Goal: Find specific page/section

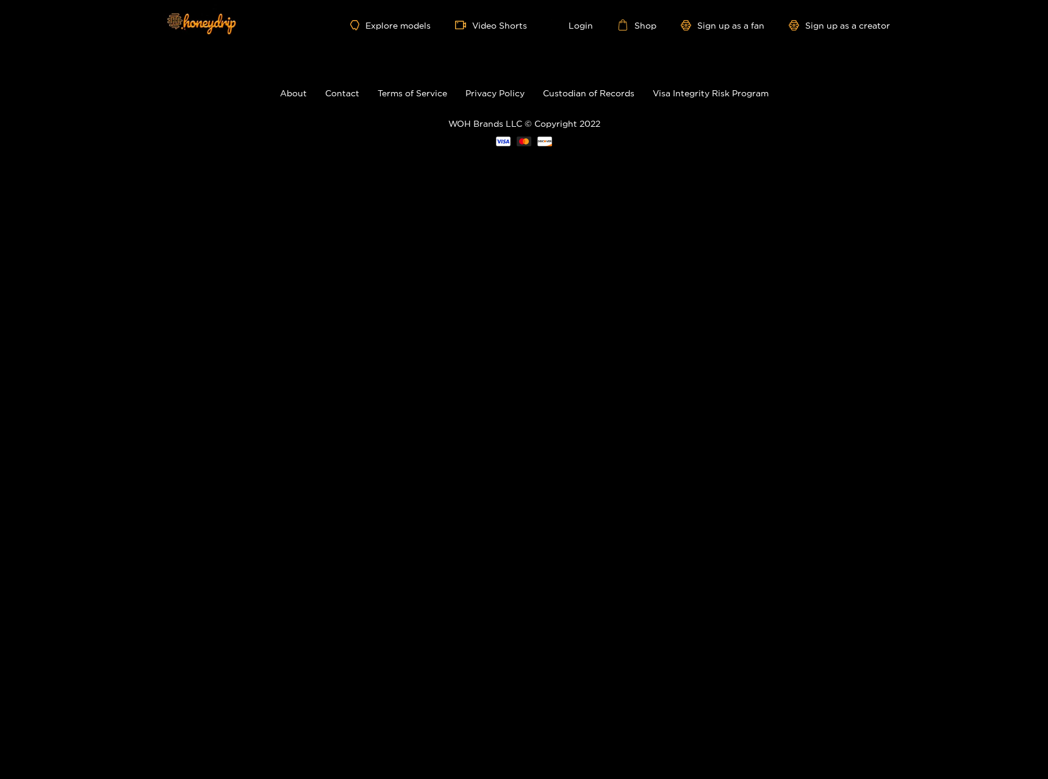
click at [492, 127] on p "WOH Brands LLC © Copyright 2022" at bounding box center [524, 123] width 1048 height 9
click at [210, 29] on img at bounding box center [200, 23] width 85 height 51
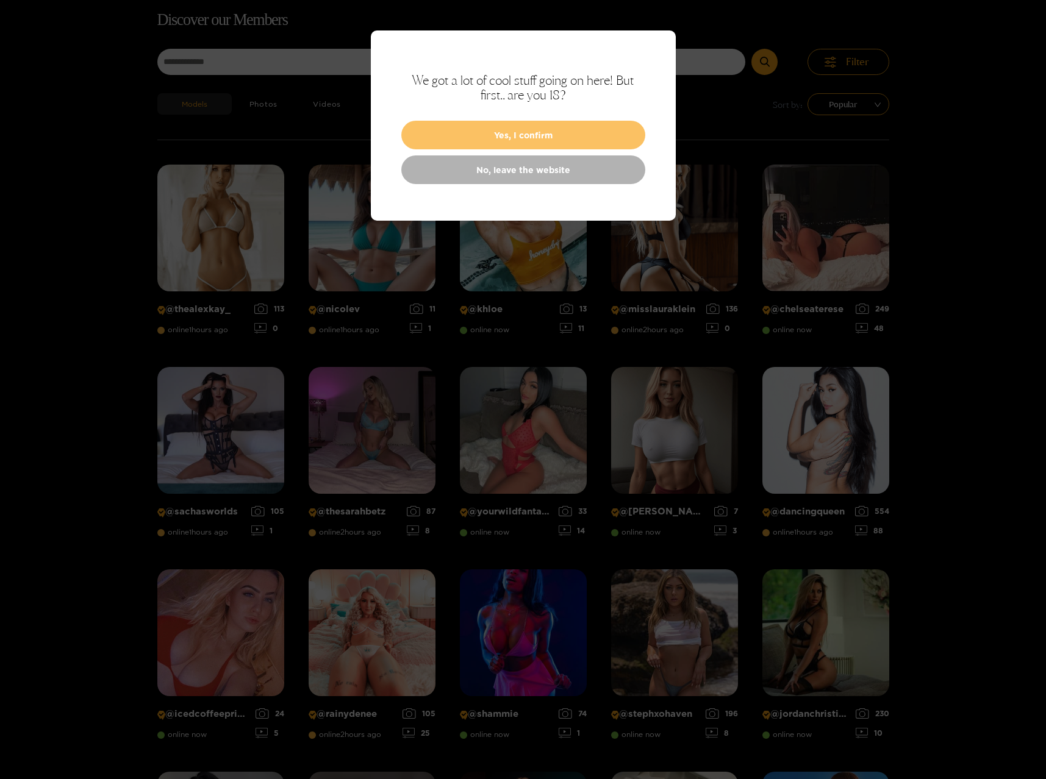
scroll to position [78, 0]
drag, startPoint x: 491, startPoint y: 131, endPoint x: 483, endPoint y: 130, distance: 8.0
click at [489, 131] on button "Yes, I confirm" at bounding box center [523, 135] width 244 height 29
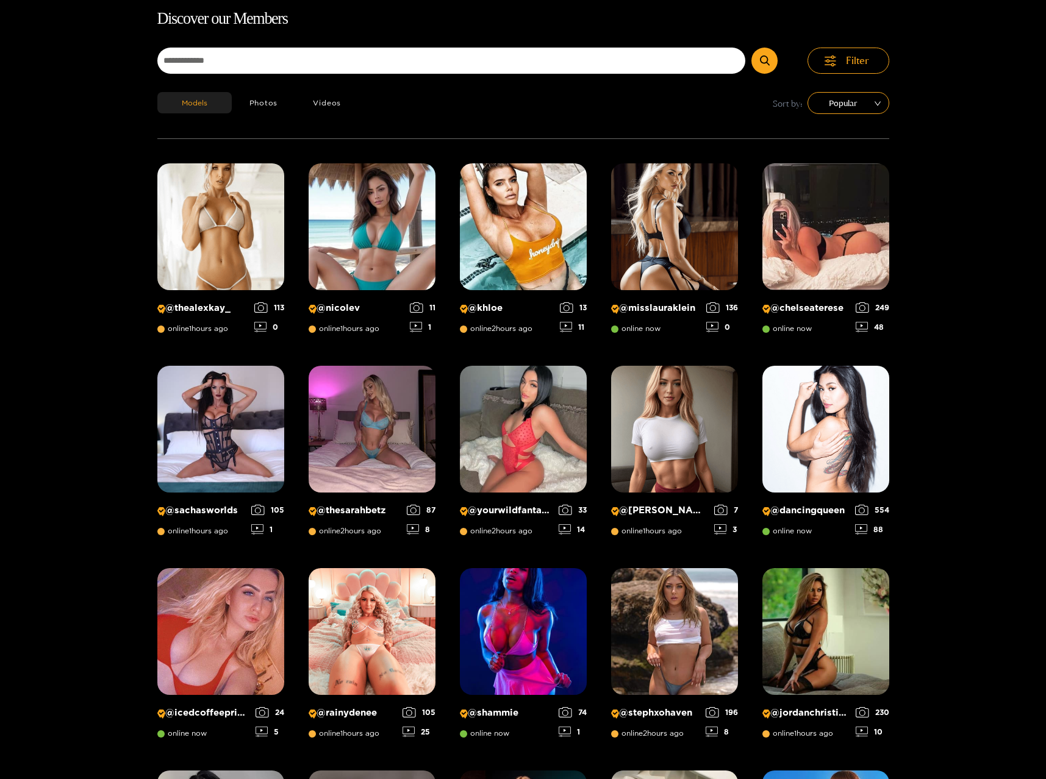
drag, startPoint x: 251, startPoint y: 43, endPoint x: 253, endPoint y: 52, distance: 8.9
click at [253, 44] on div "Discover our Members Filter Models Photos Videos Sort by: Popular @ thealexkay_…" at bounding box center [523, 628] width 732 height 1244
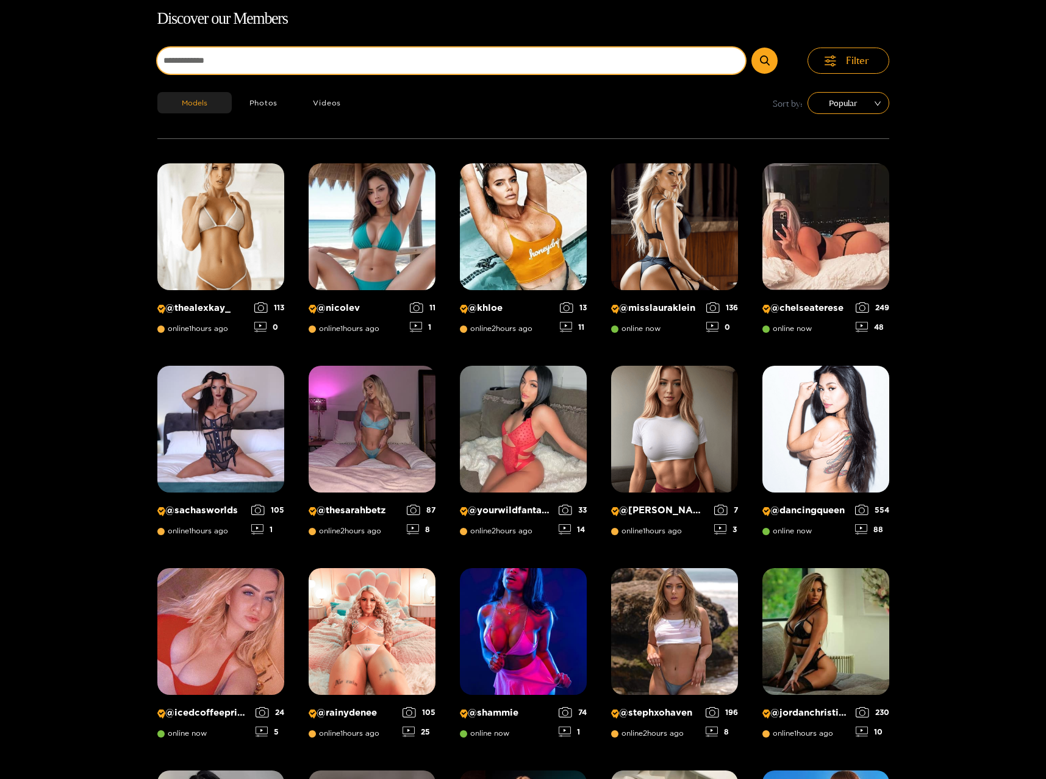
click at [253, 60] on input at bounding box center [451, 61] width 589 height 26
type input "**********"
click at [751, 48] on button "submit" at bounding box center [764, 61] width 26 height 26
